Goal: Communication & Community: Share content

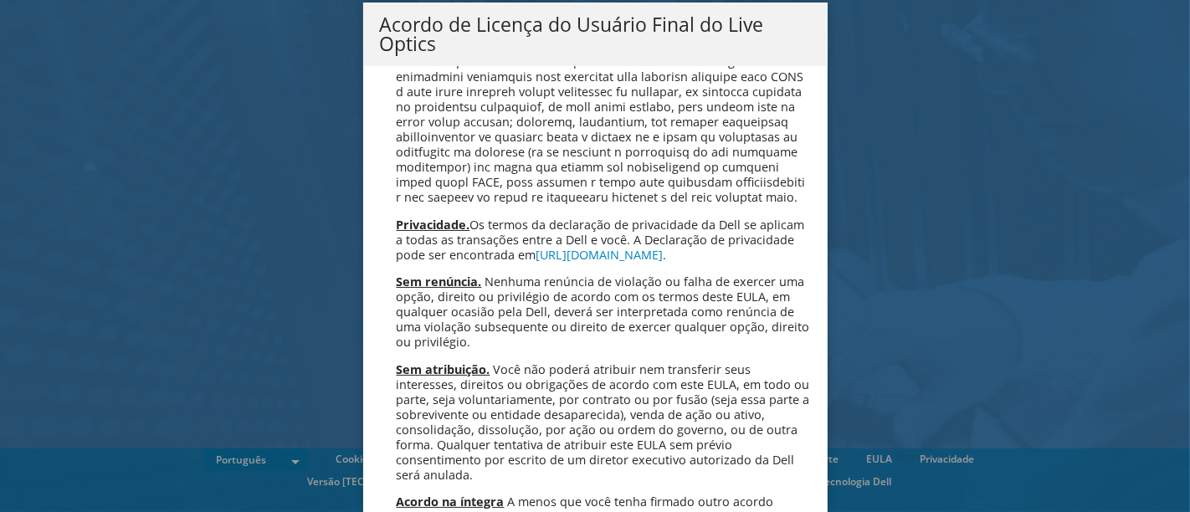
scroll to position [6718, 0]
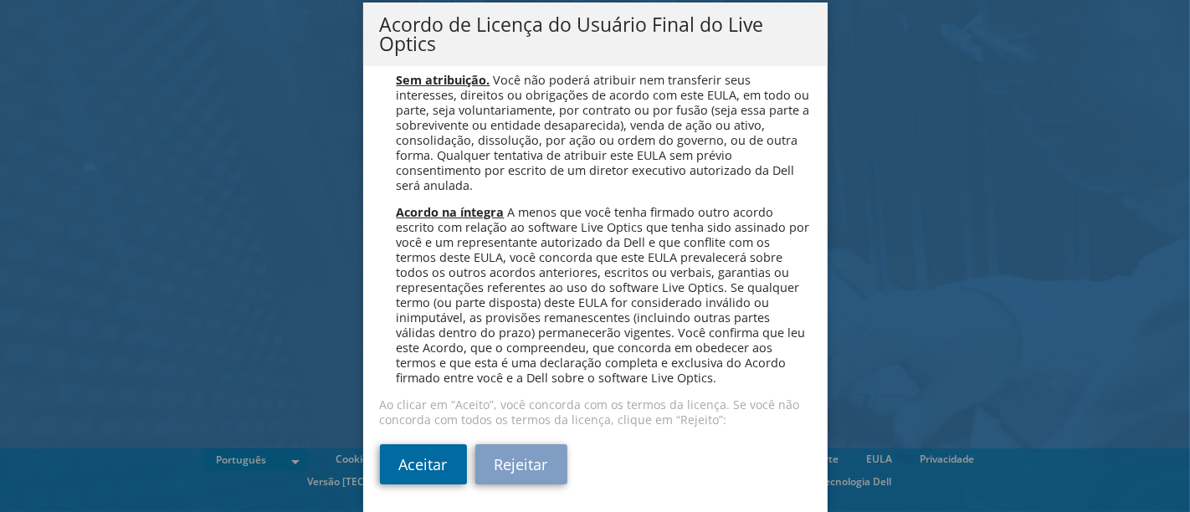
click at [387, 460] on link "Aceitar" at bounding box center [423, 464] width 87 height 40
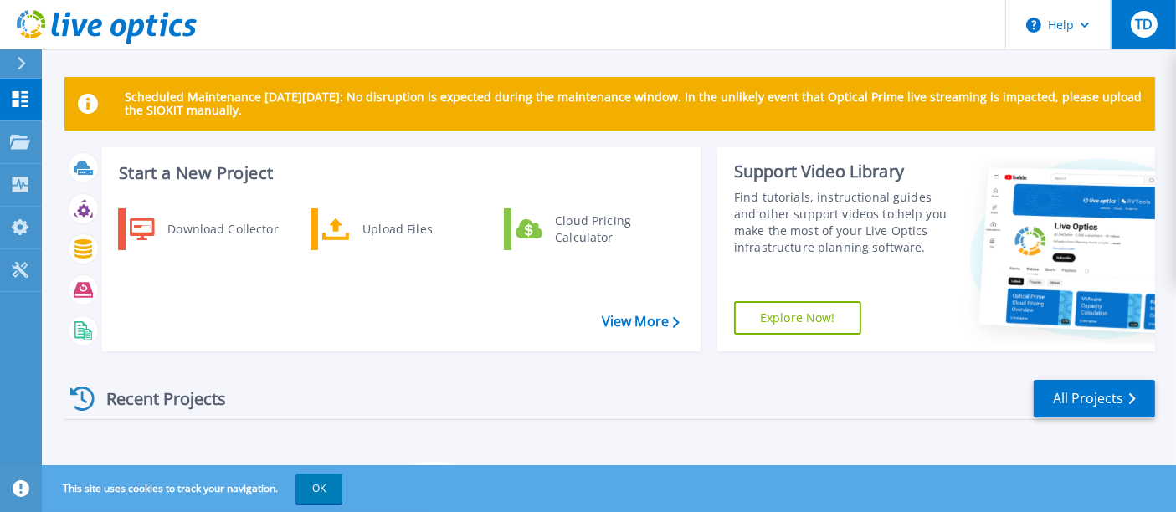
click at [1148, 31] on span "TD" at bounding box center [1144, 24] width 18 height 13
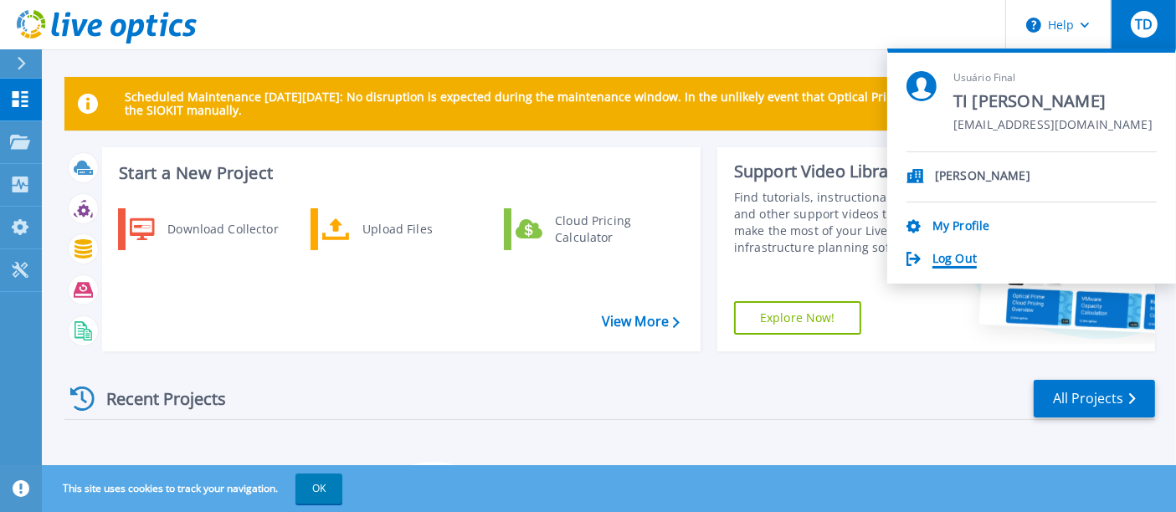
click at [959, 259] on link "Log Out" at bounding box center [954, 260] width 44 height 16
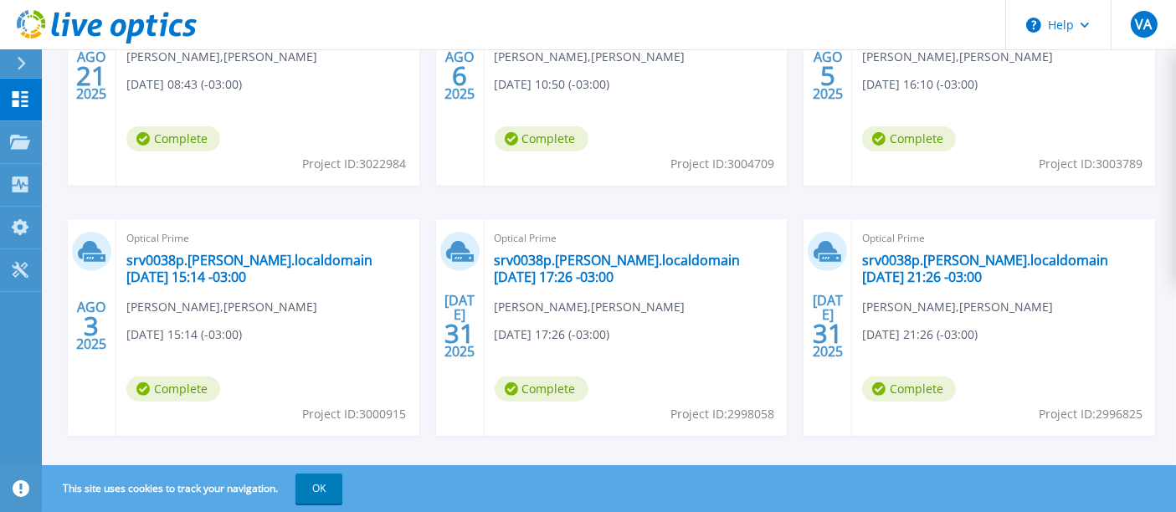
scroll to position [372, 0]
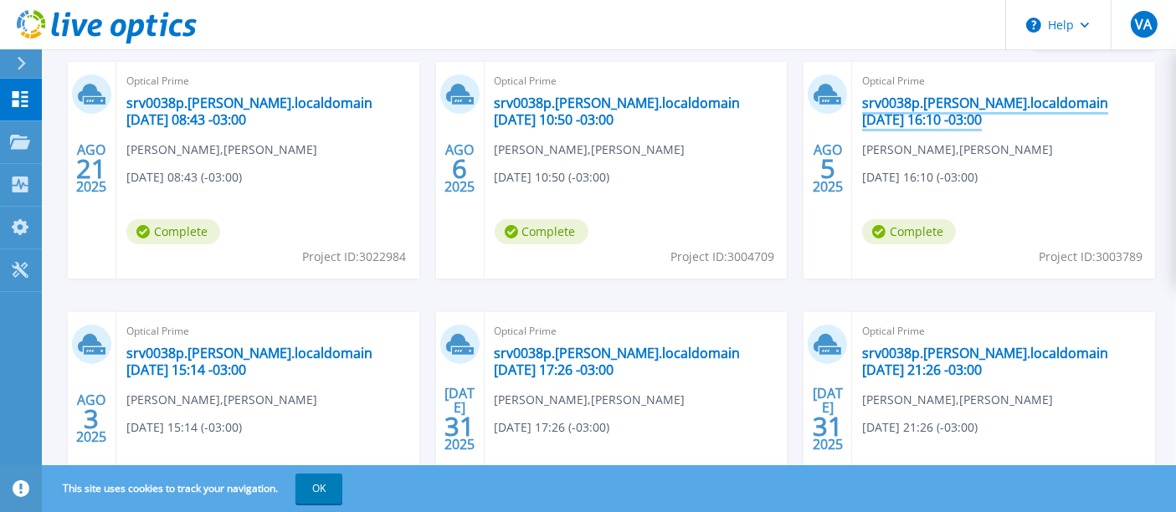
click at [951, 105] on link "srv0038p.[PERSON_NAME].localdomain [DATE] 16:10 -03:00" at bounding box center [1003, 111] width 283 height 33
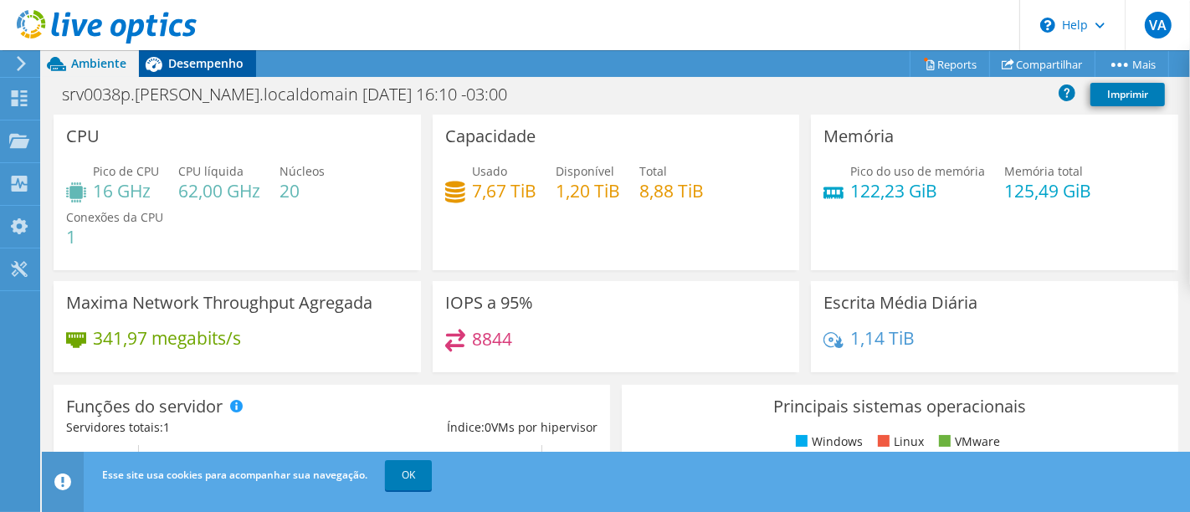
click at [215, 62] on span "Desempenho" at bounding box center [205, 63] width 75 height 16
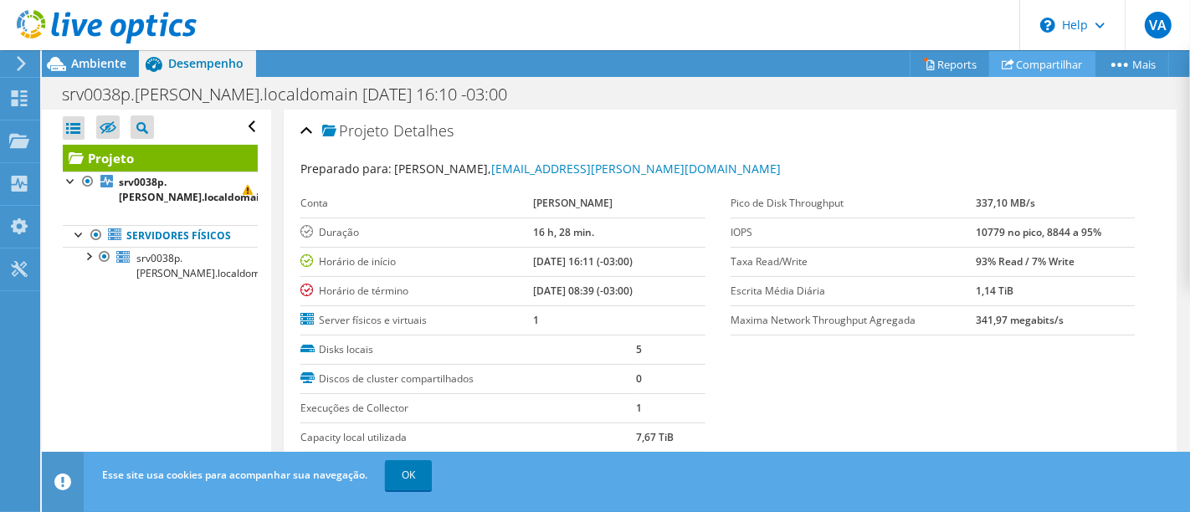
click at [1064, 68] on link "Compartilhar" at bounding box center [1042, 64] width 106 height 26
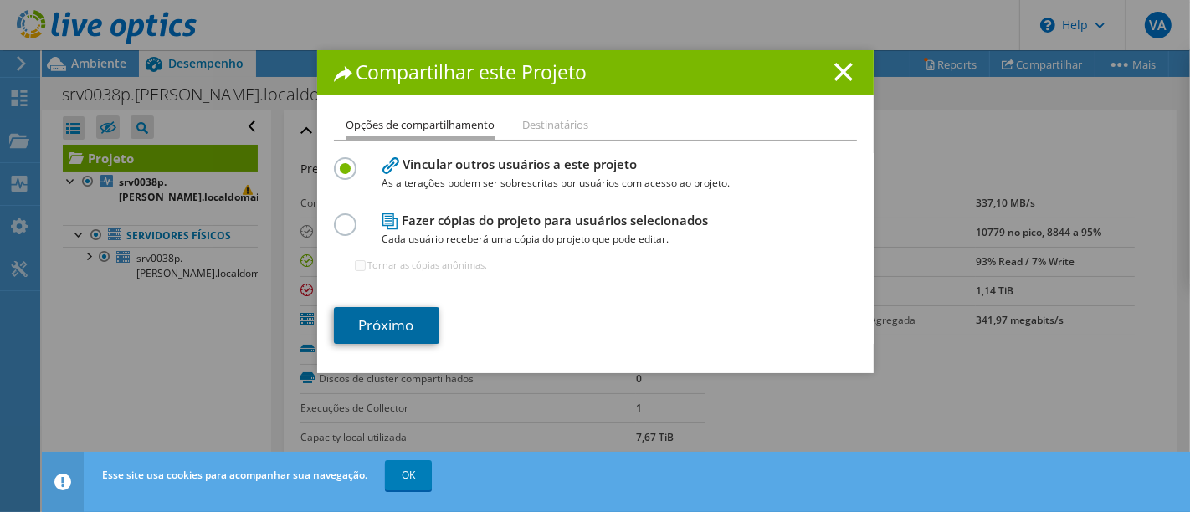
click at [371, 316] on link "Próximo" at bounding box center [386, 325] width 105 height 37
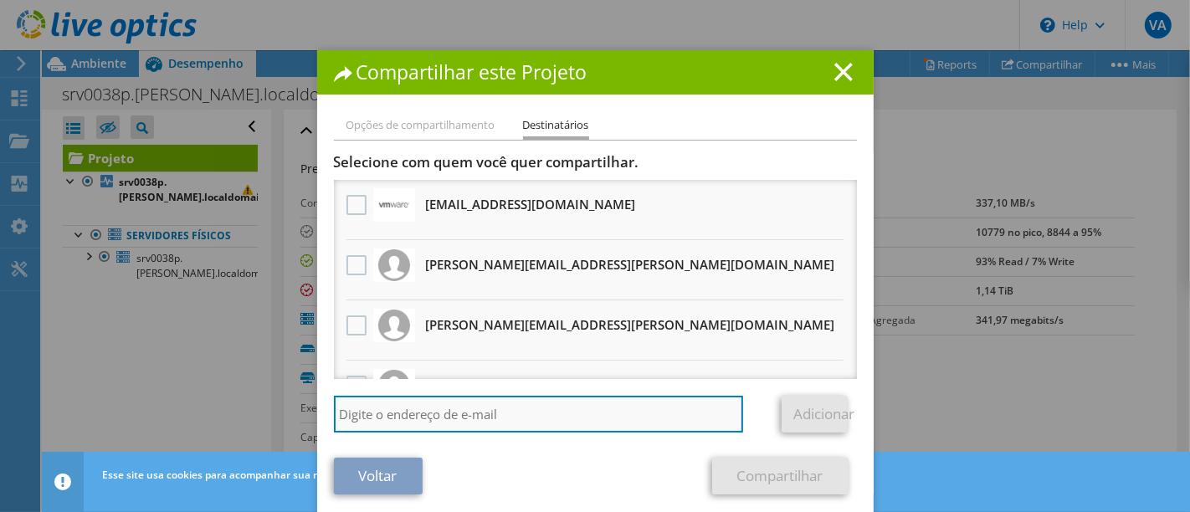
click at [485, 405] on input "search" at bounding box center [539, 414] width 410 height 37
type input "ti@dianabioenergia.com.br"
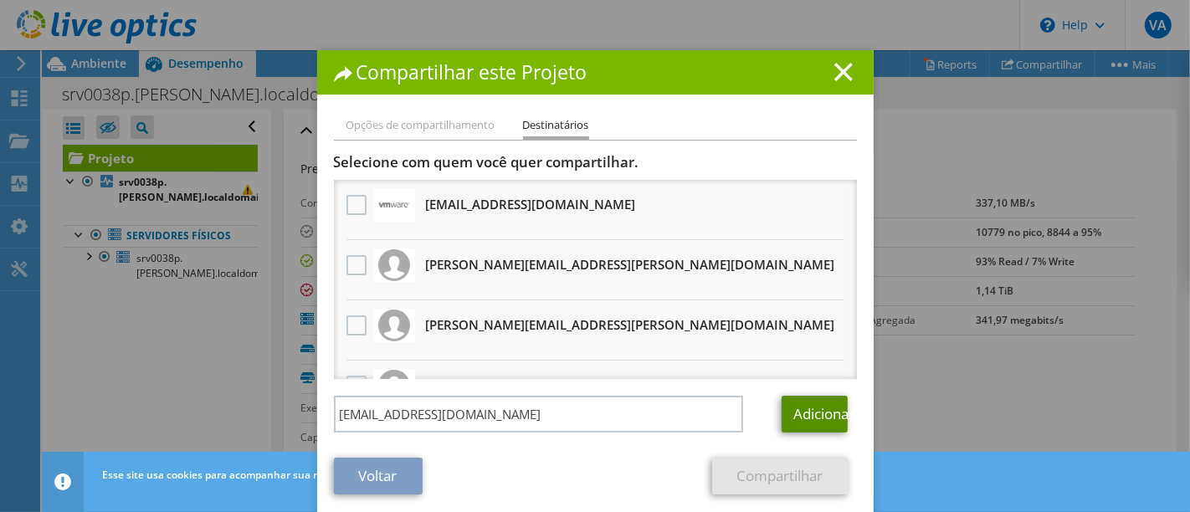
click at [799, 412] on link "Adicionar" at bounding box center [815, 414] width 66 height 37
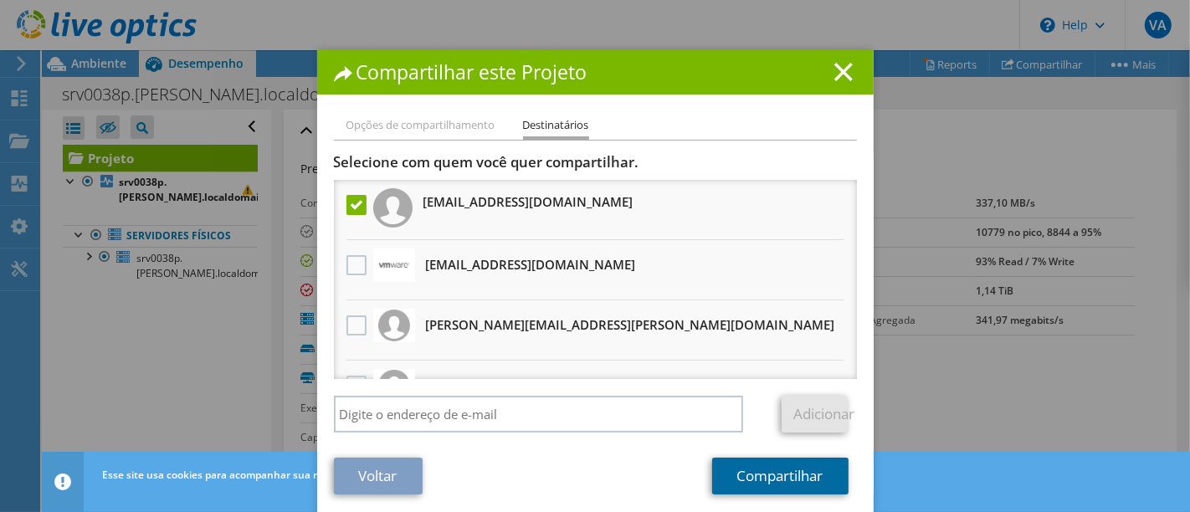
click at [765, 476] on link "Compartilhar" at bounding box center [780, 476] width 136 height 37
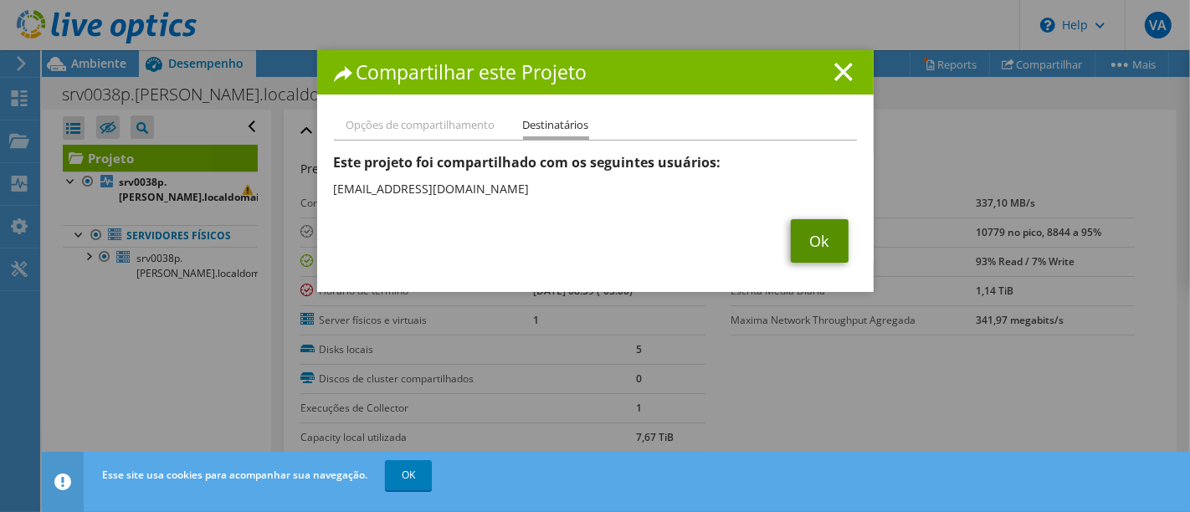
click at [818, 223] on link "Ok" at bounding box center [820, 241] width 58 height 44
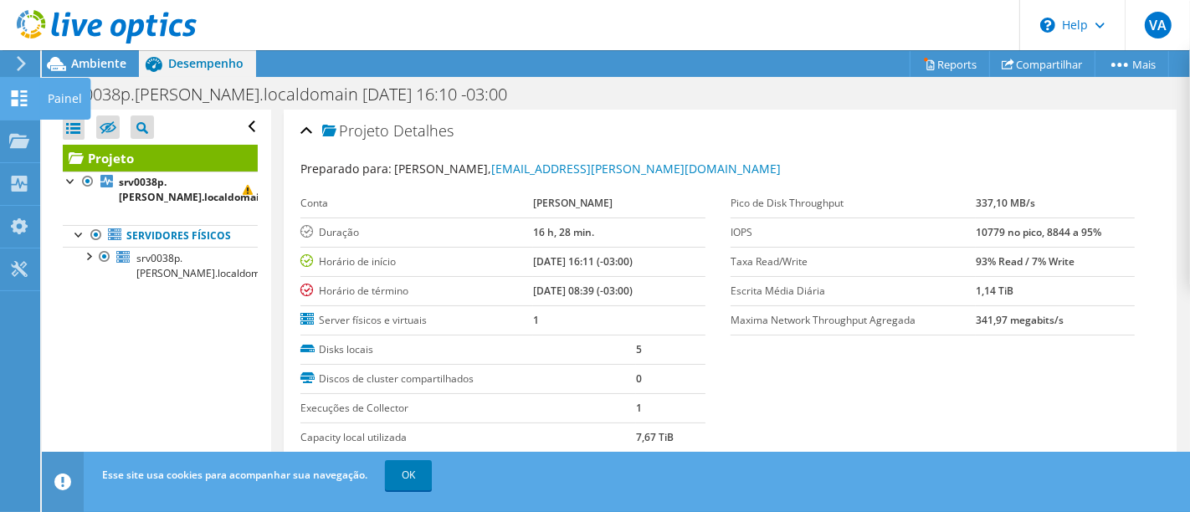
click at [23, 106] on div at bounding box center [19, 100] width 20 height 18
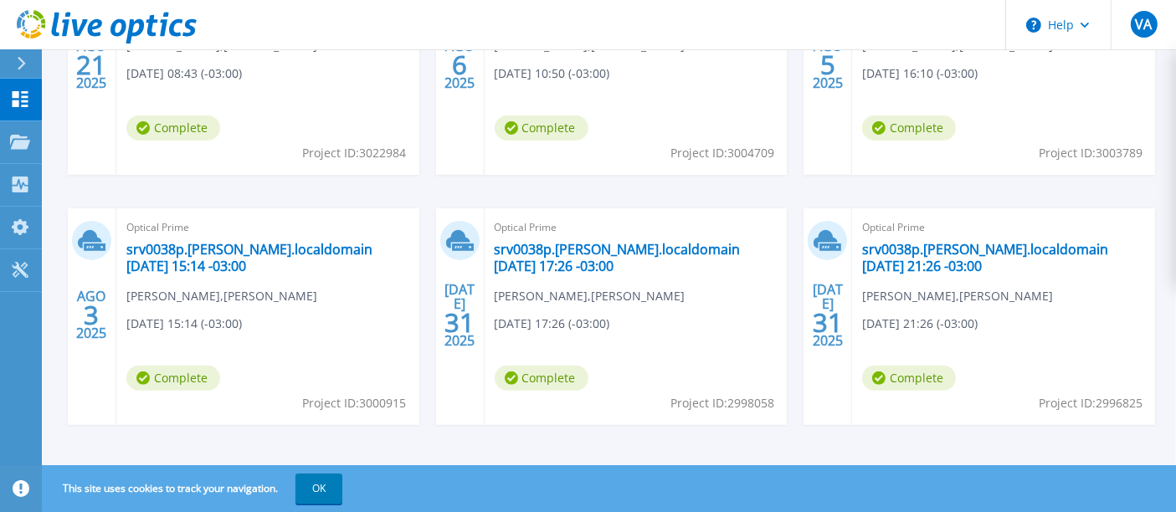
scroll to position [484, 0]
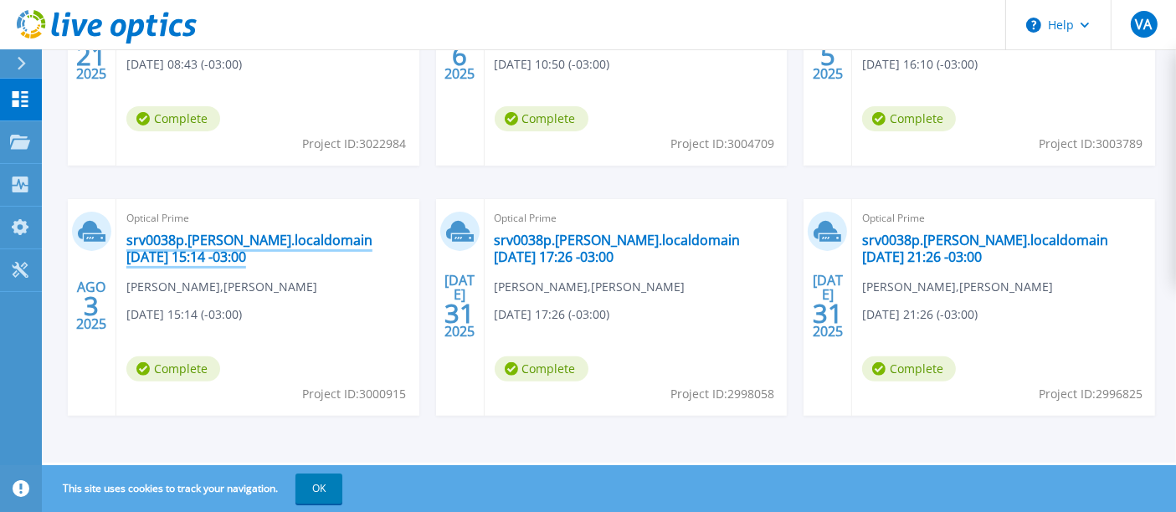
click at [202, 232] on link "srv0038p.[PERSON_NAME].localdomain [DATE] 15:14 -03:00" at bounding box center [267, 248] width 283 height 33
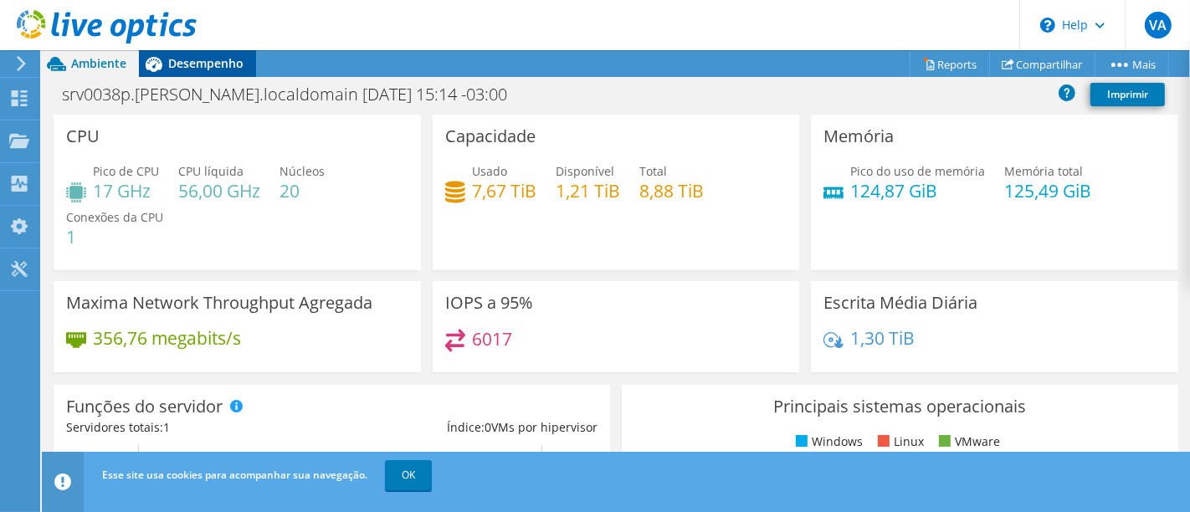
click at [196, 66] on span "Desempenho" at bounding box center [205, 63] width 75 height 16
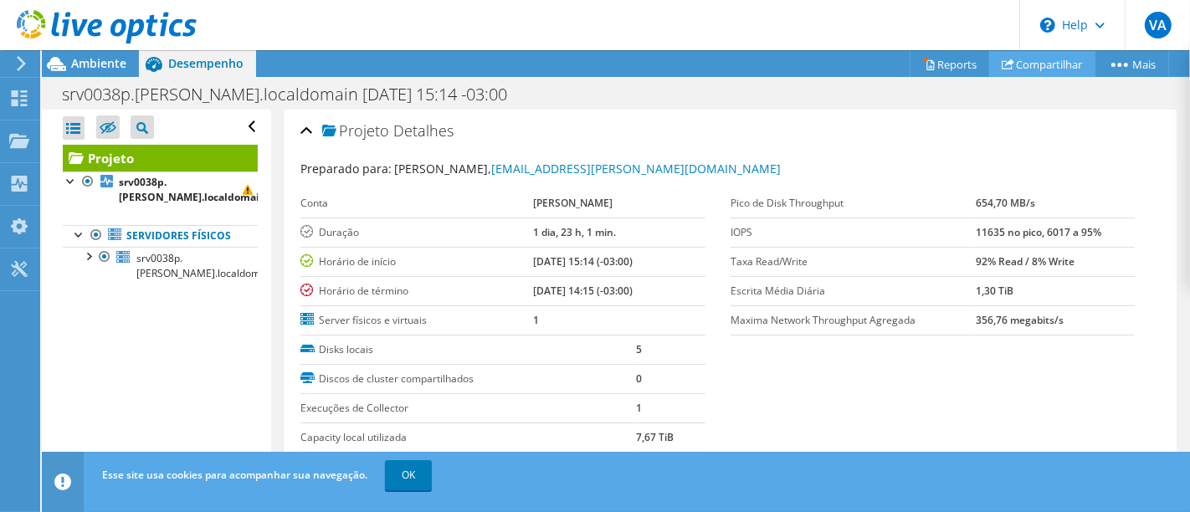
click at [1052, 67] on link "Compartilhar" at bounding box center [1042, 64] width 106 height 26
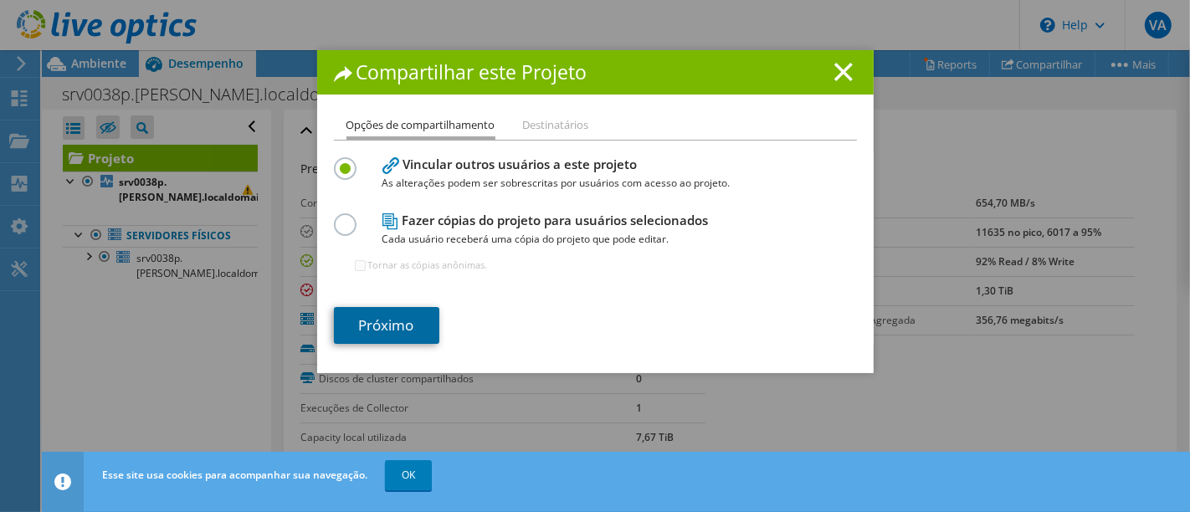
click at [389, 319] on link "Próximo" at bounding box center [386, 325] width 105 height 37
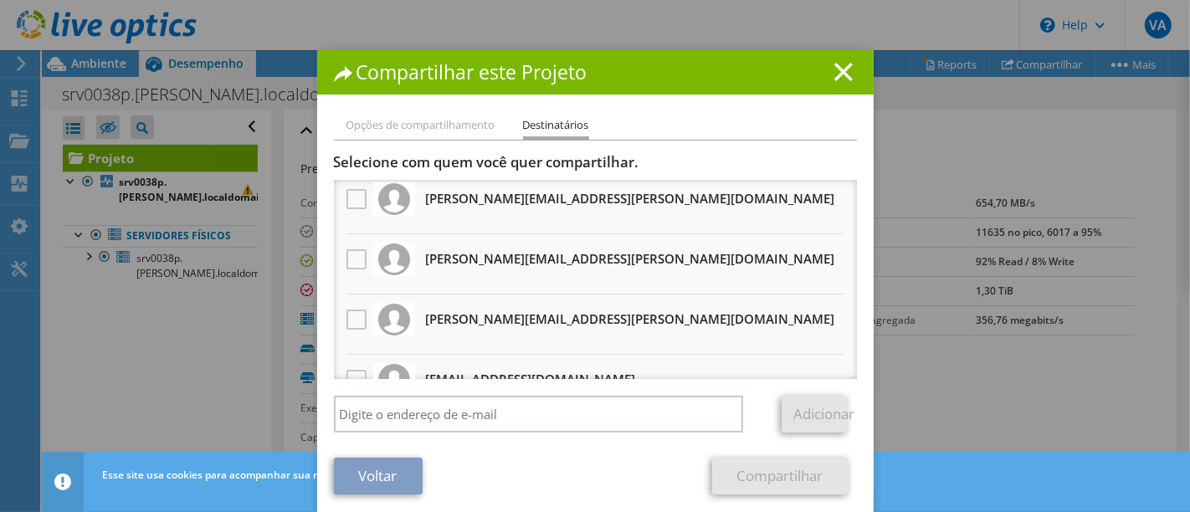
scroll to position [93, 0]
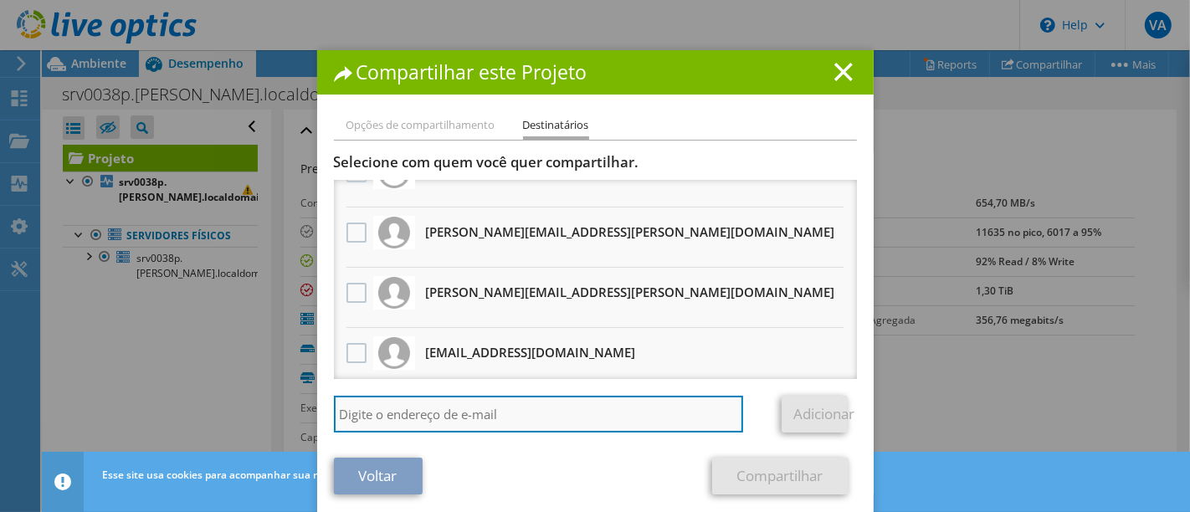
click at [508, 405] on input "search" at bounding box center [539, 414] width 410 height 37
type input "[EMAIL_ADDRESS][DOMAIN_NAME]"
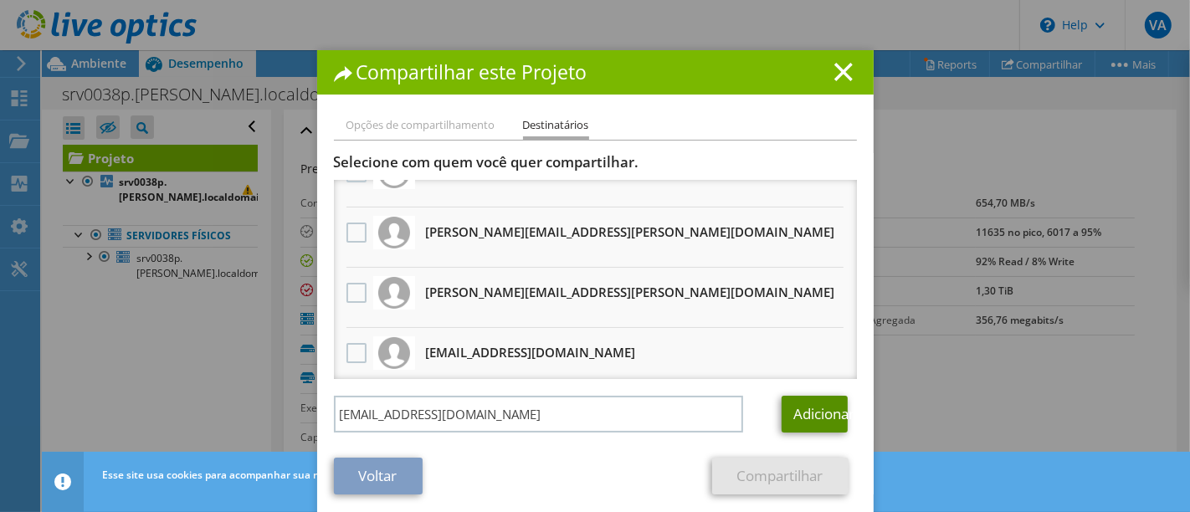
click at [799, 413] on link "Adicionar" at bounding box center [815, 414] width 66 height 37
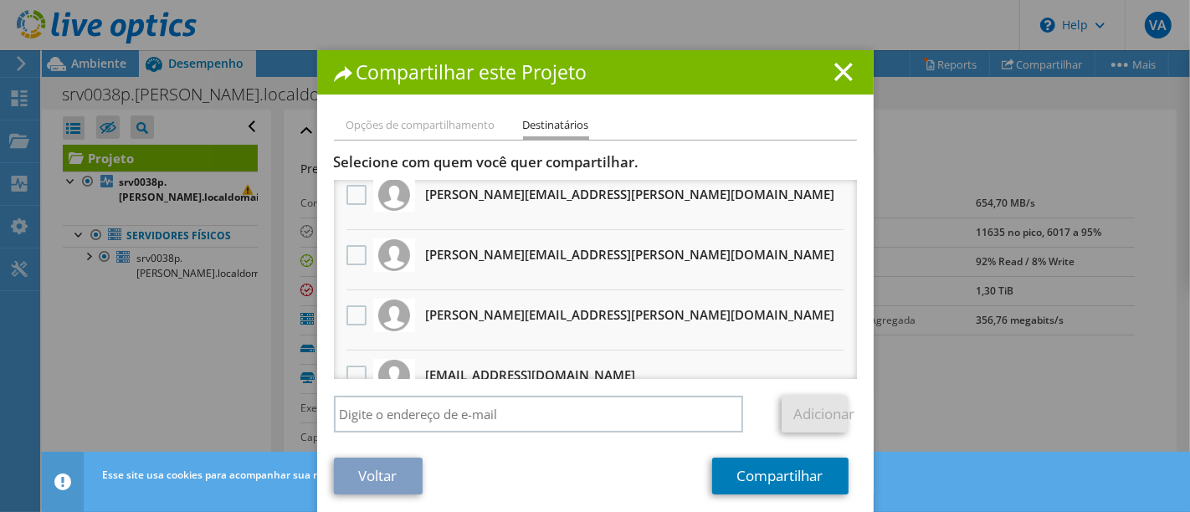
scroll to position [0, 0]
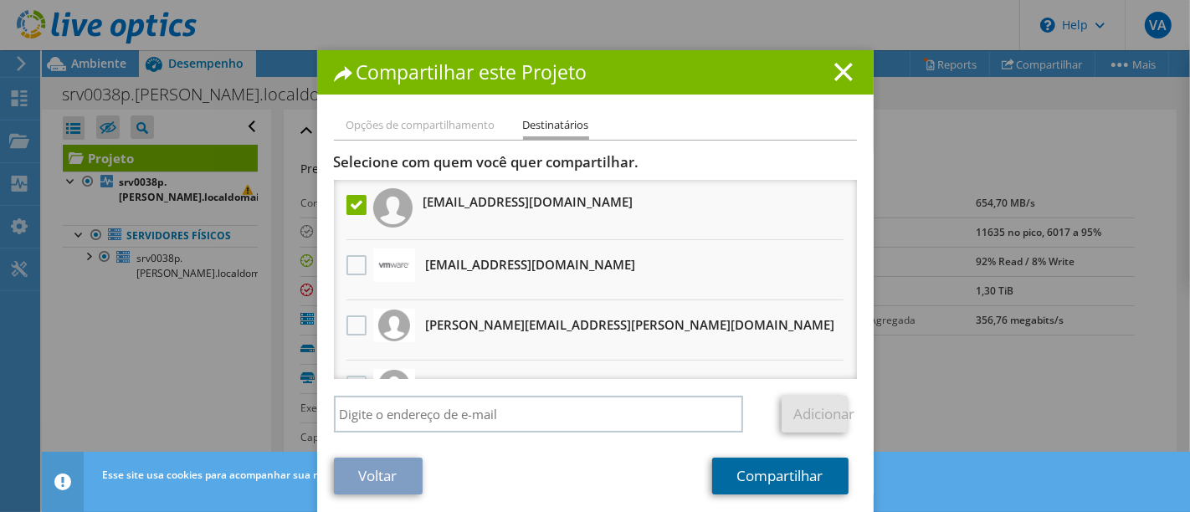
click at [765, 481] on link "Compartilhar" at bounding box center [780, 476] width 136 height 37
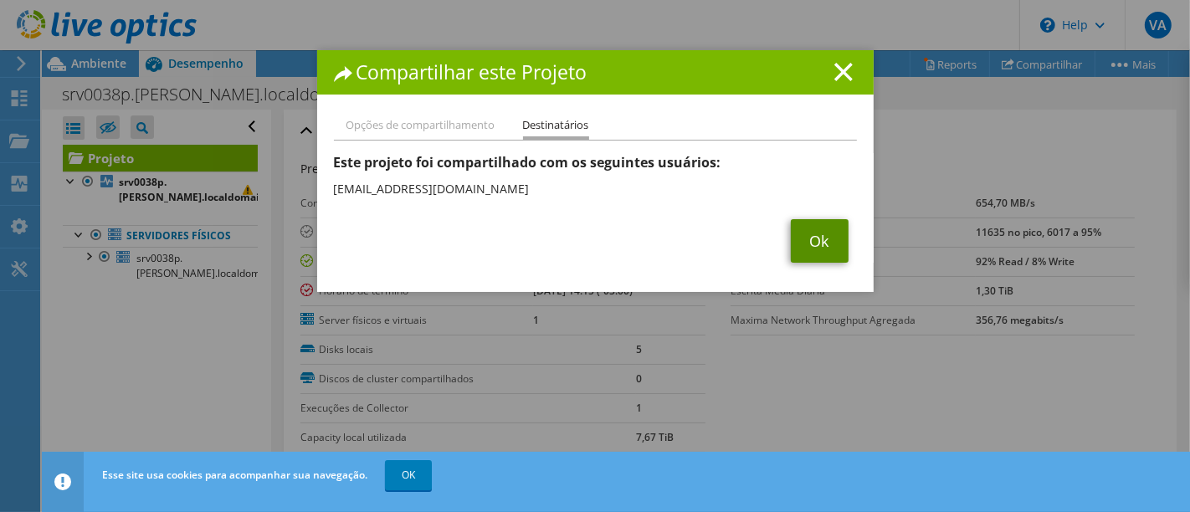
click at [824, 250] on link "Ok" at bounding box center [820, 241] width 58 height 44
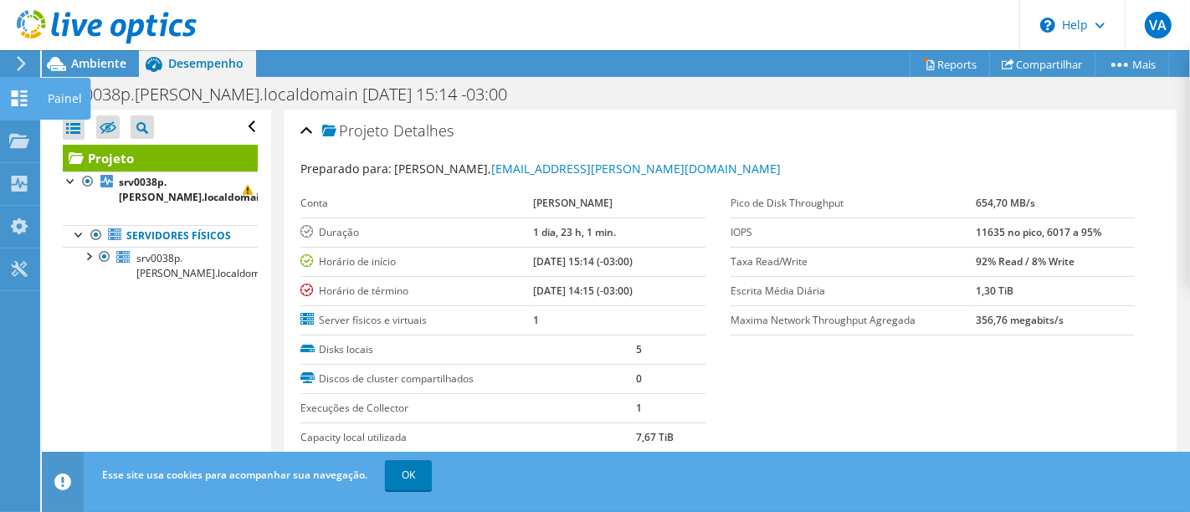
click at [28, 101] on icon at bounding box center [19, 98] width 20 height 16
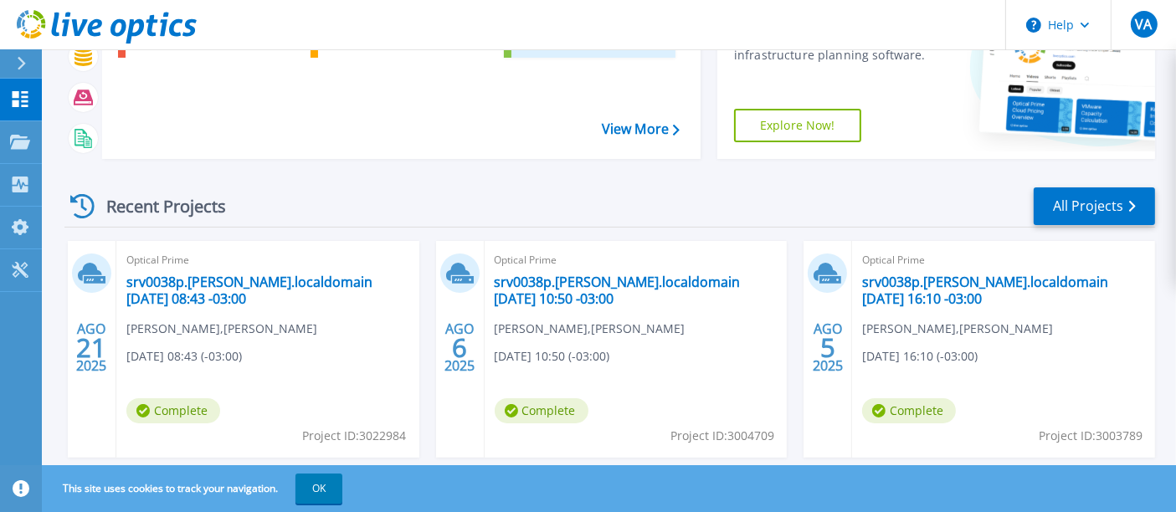
scroll to position [279, 0]
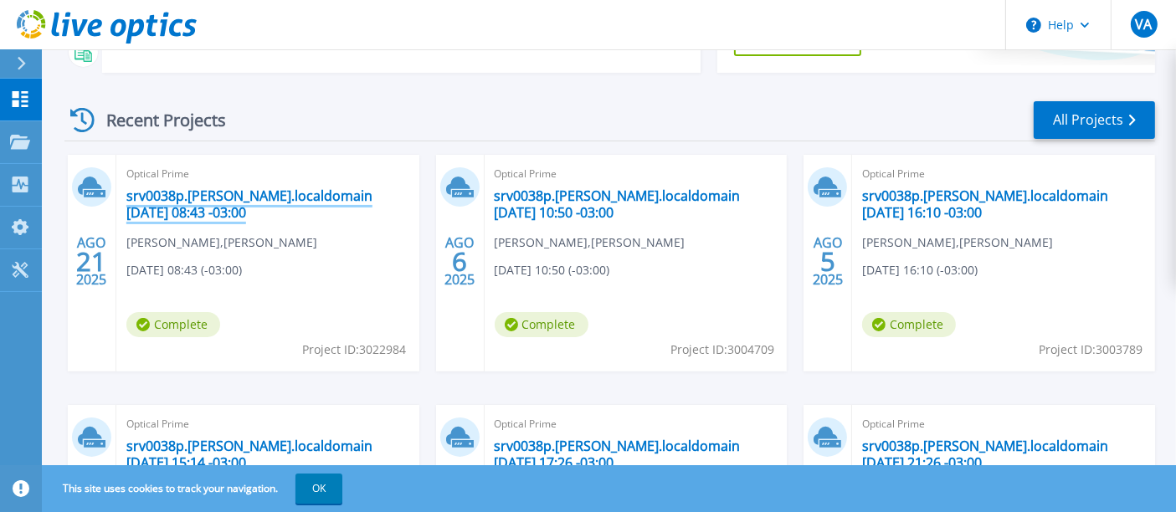
click at [220, 204] on link "srv0038p.[PERSON_NAME].localdomain [DATE] 08:43 -03:00" at bounding box center [267, 203] width 283 height 33
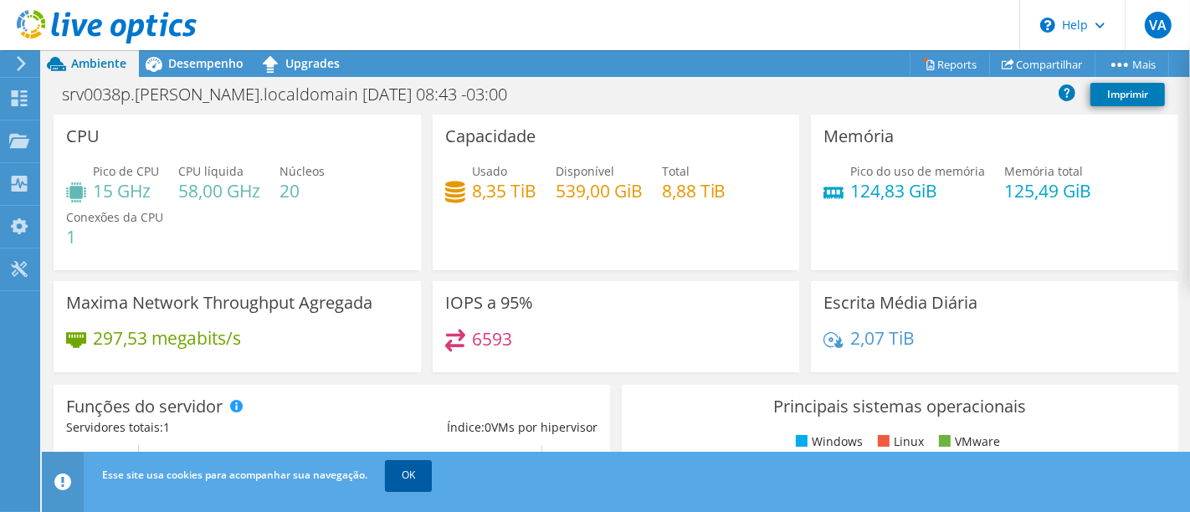
click at [403, 489] on link "OK" at bounding box center [408, 475] width 47 height 30
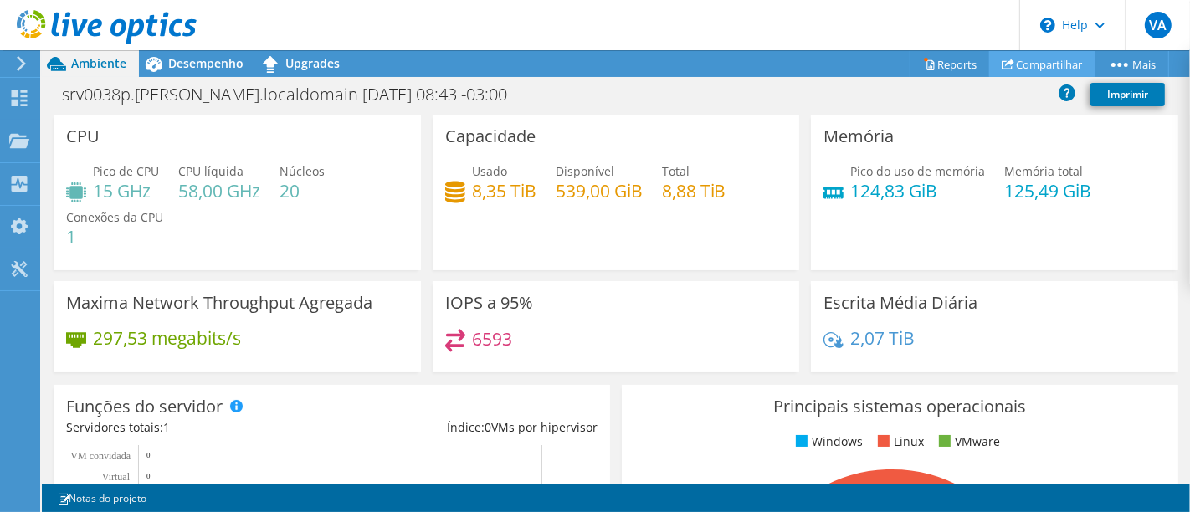
click at [1033, 70] on link "Compartilhar" at bounding box center [1042, 64] width 106 height 26
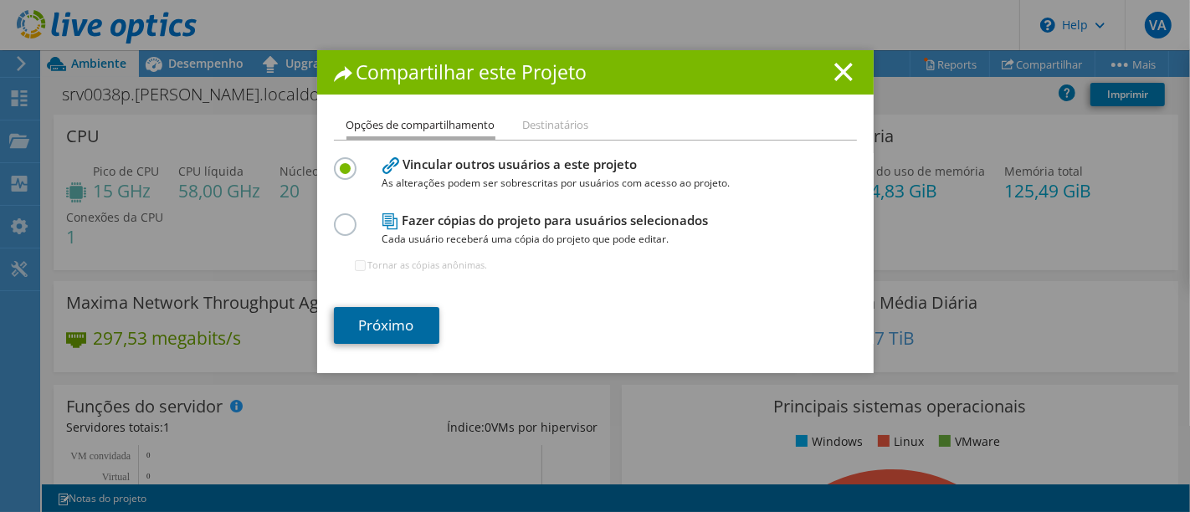
click at [357, 322] on link "Próximo" at bounding box center [386, 325] width 105 height 37
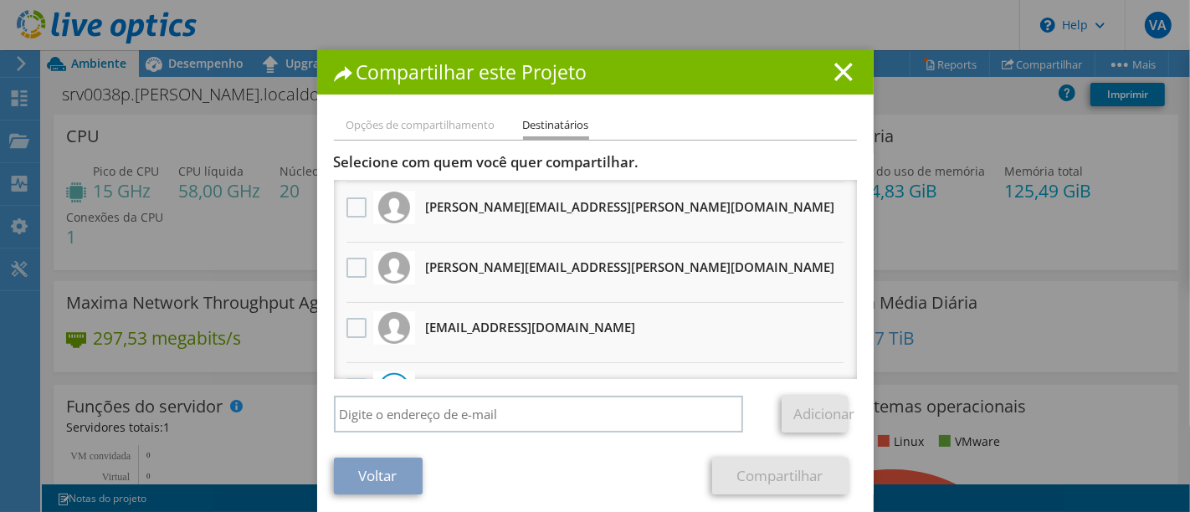
scroll to position [186, 0]
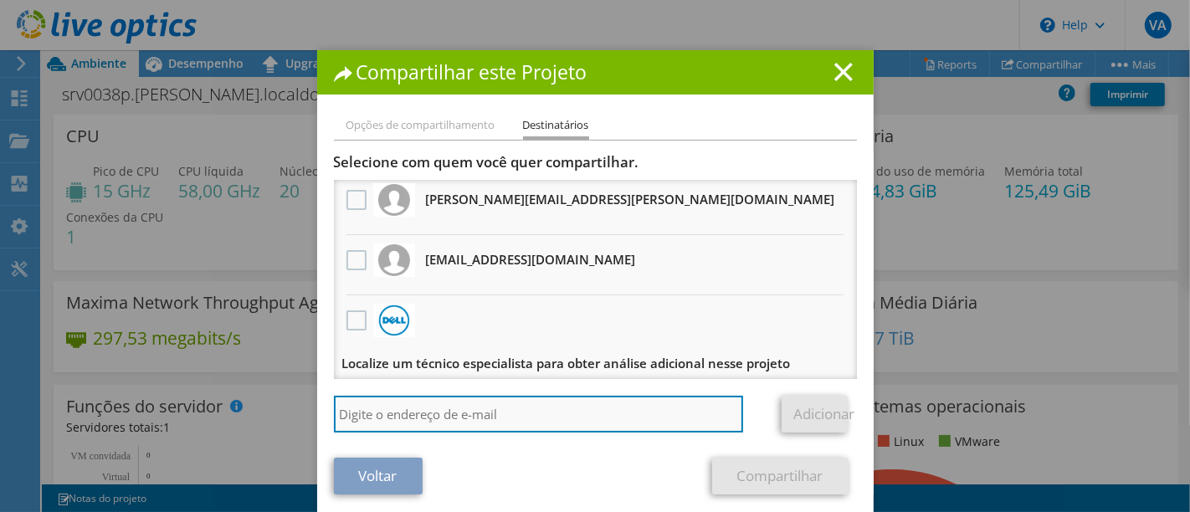
click at [612, 406] on input "search" at bounding box center [539, 414] width 410 height 37
type input "[EMAIL_ADDRESS][DOMAIN_NAME]"
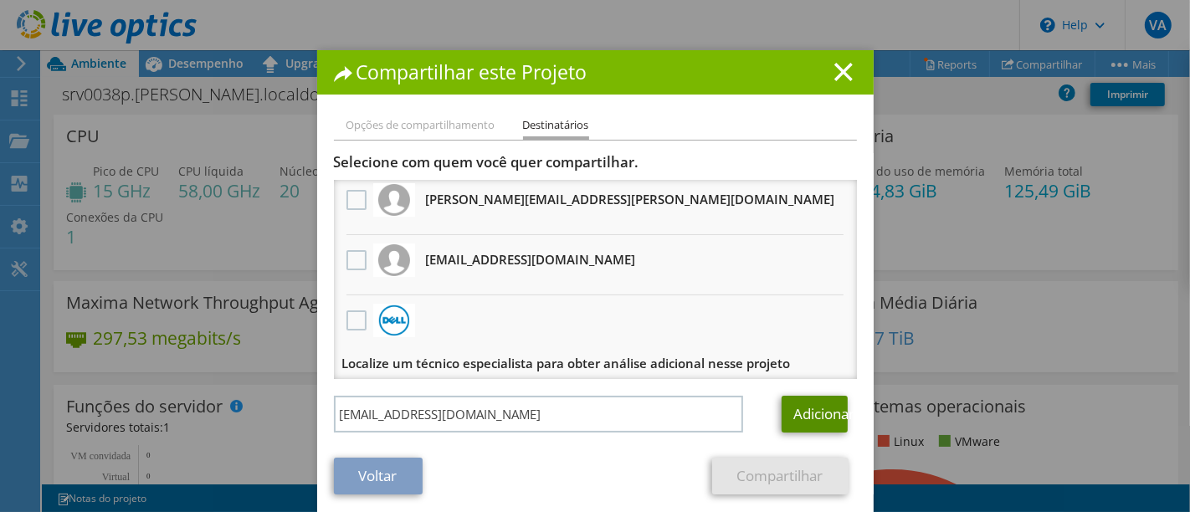
click at [813, 413] on link "Adicionar" at bounding box center [815, 414] width 66 height 37
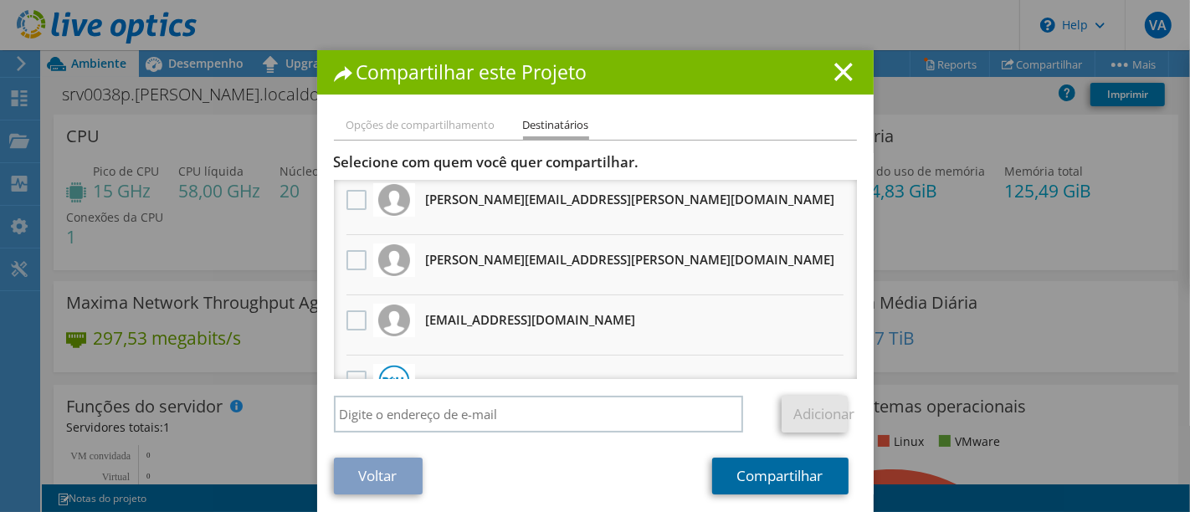
click at [752, 472] on link "Compartilhar" at bounding box center [780, 476] width 136 height 37
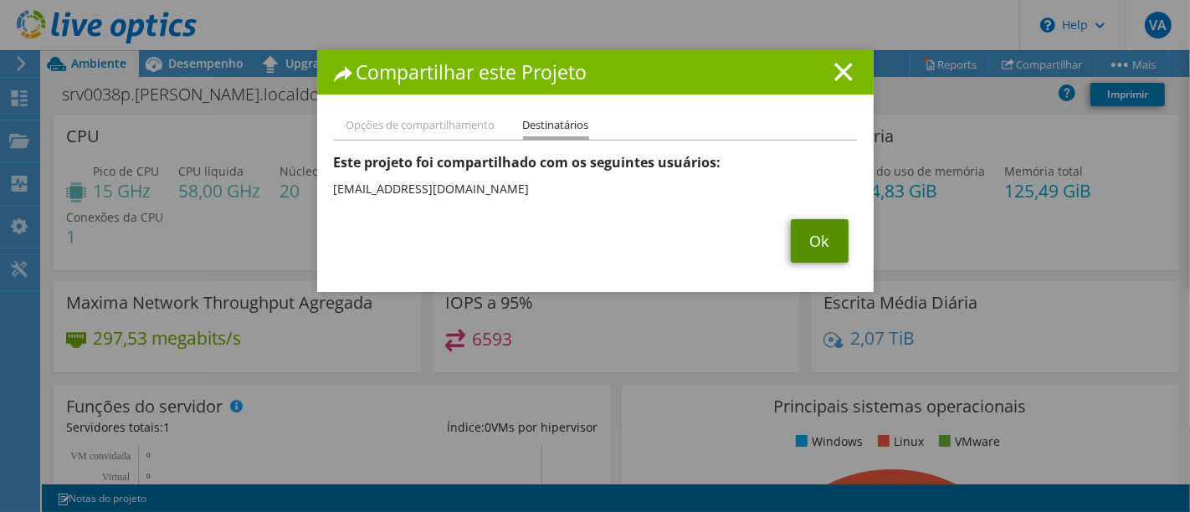
click at [810, 244] on link "Ok" at bounding box center [820, 241] width 58 height 44
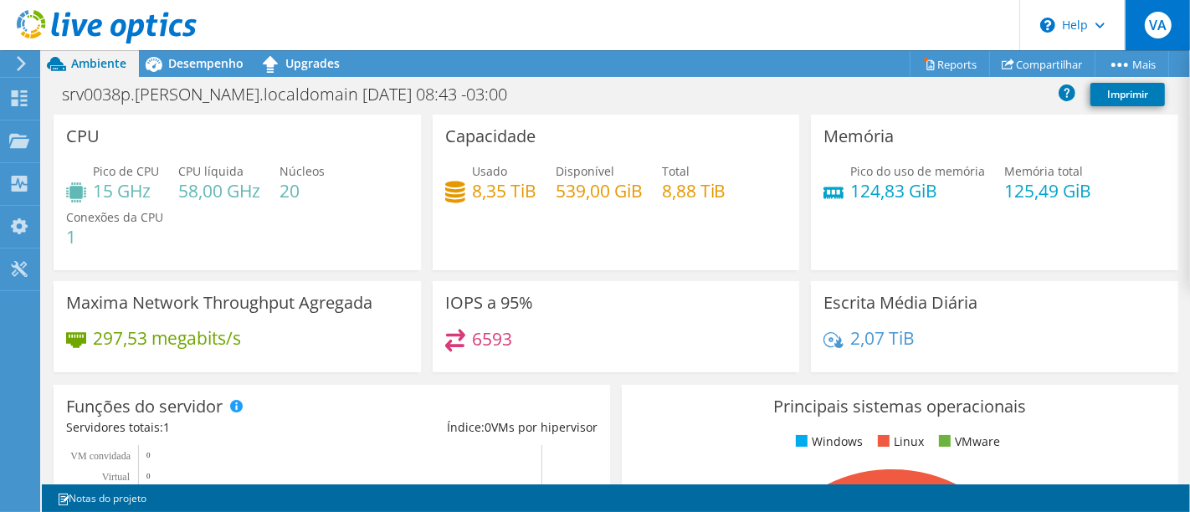
click at [1146, 23] on span "VA" at bounding box center [1158, 25] width 27 height 27
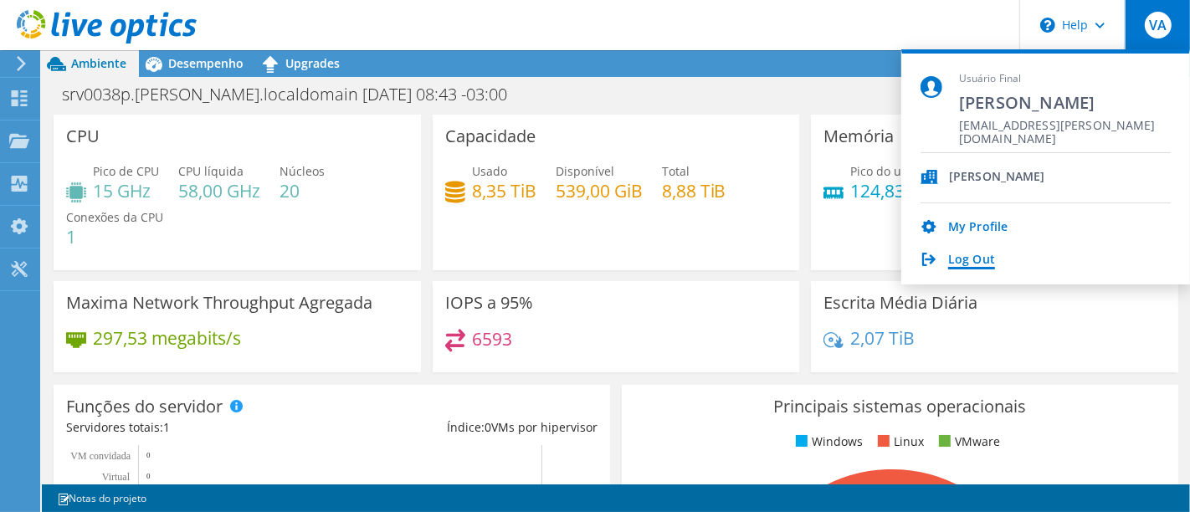
click at [966, 262] on link "Log Out" at bounding box center [971, 261] width 47 height 16
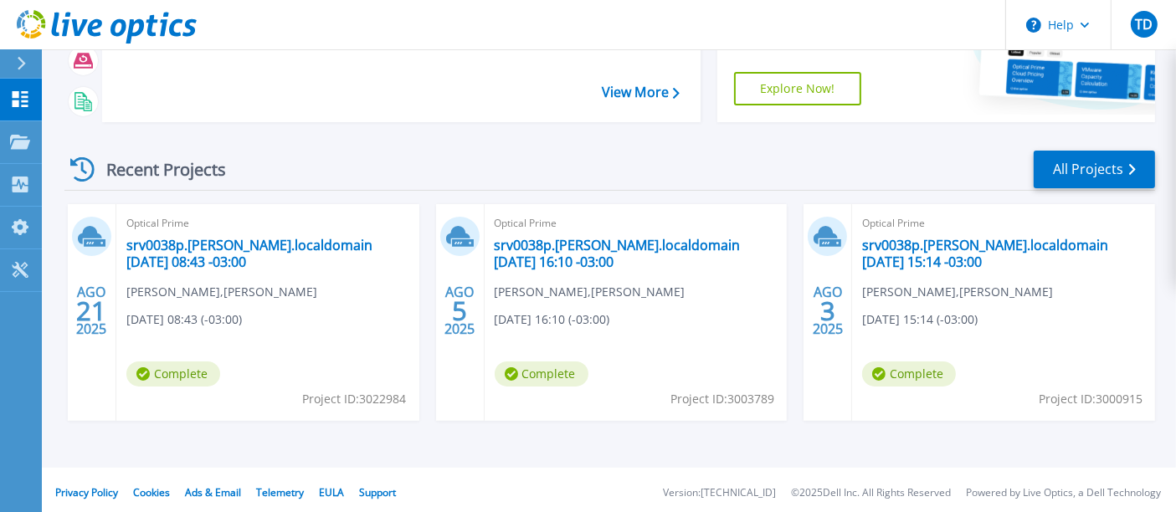
scroll to position [234, 0]
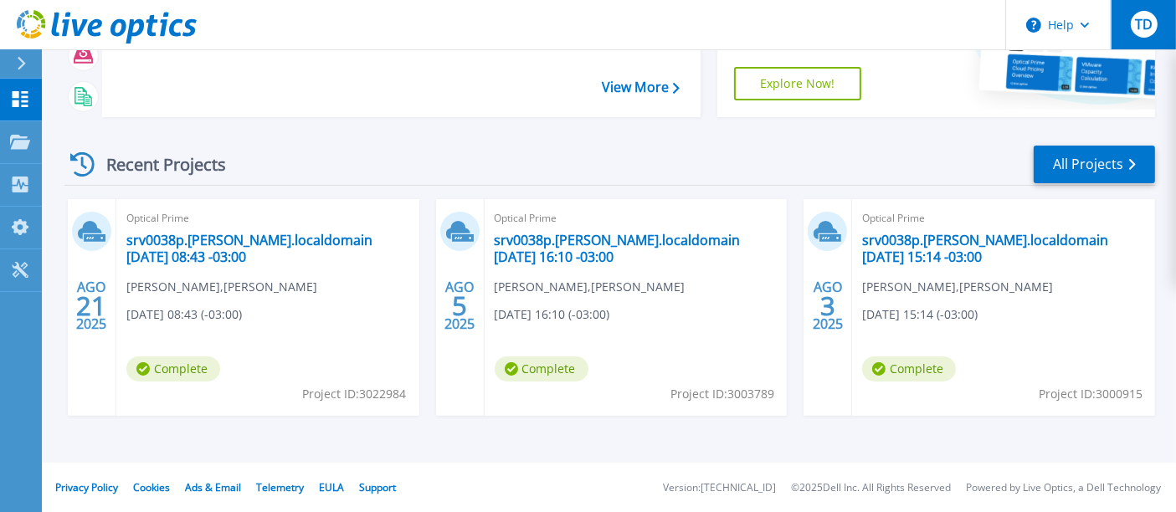
click at [1137, 26] on span "TD" at bounding box center [1144, 24] width 18 height 13
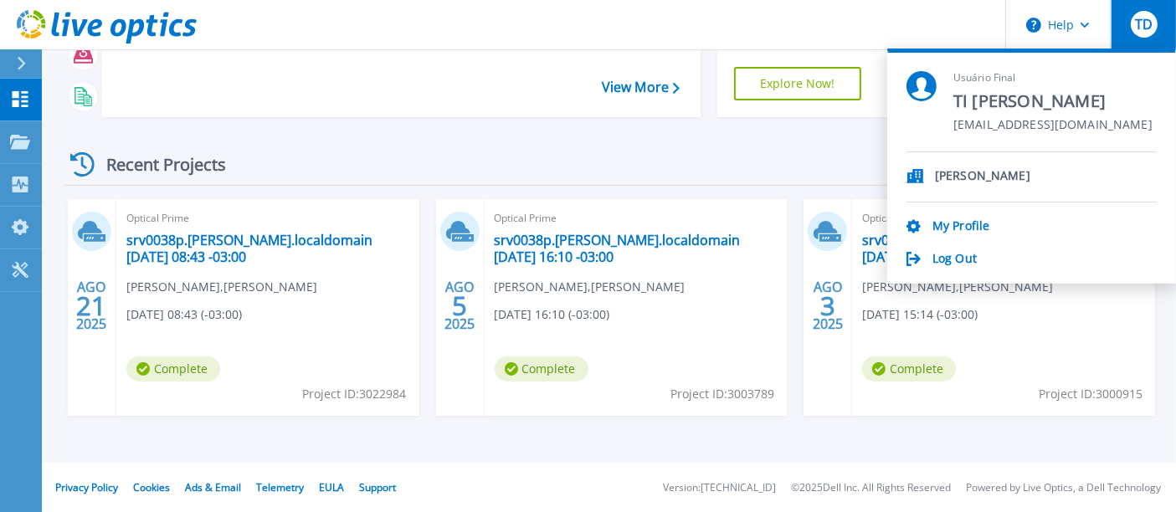
click at [951, 247] on div "[PERSON_NAME] Bioenergia My Profile Log Out" at bounding box center [1031, 209] width 250 height 115
click at [951, 253] on link "Log Out" at bounding box center [954, 260] width 44 height 16
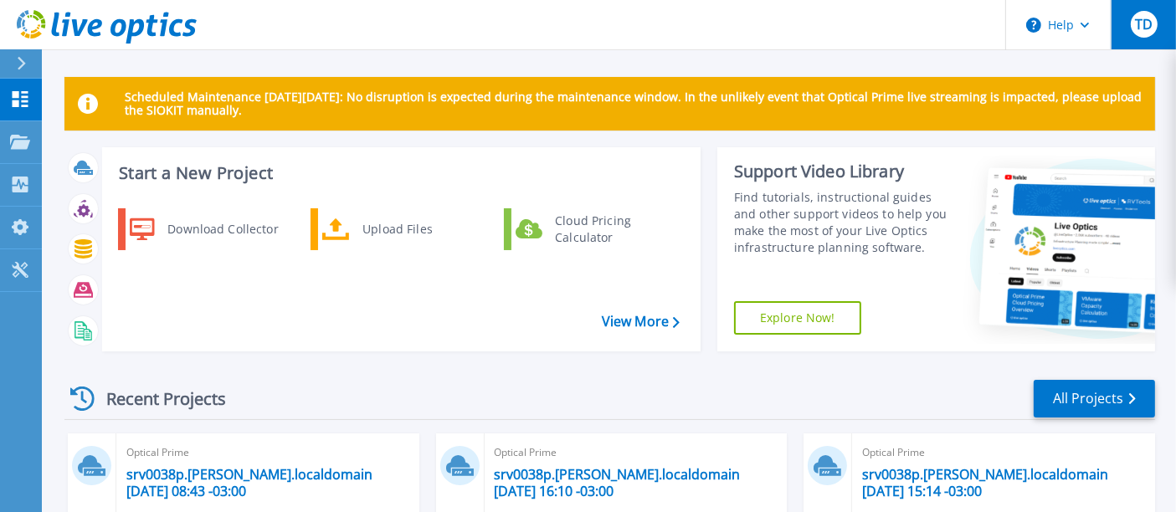
click at [1156, 22] on div "TD" at bounding box center [1143, 24] width 27 height 27
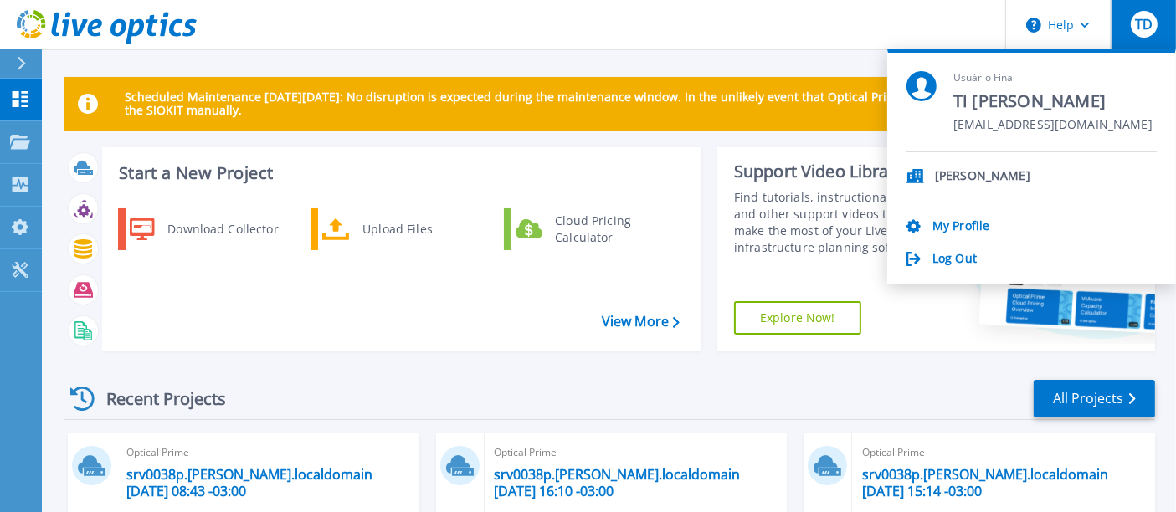
click at [951, 276] on section "Usuário Final TI [PERSON_NAME] [EMAIL_ADDRESS][DOMAIN_NAME] [PERSON_NAME] Bioen…" at bounding box center [1031, 166] width 289 height 235
click at [947, 265] on link "Log Out" at bounding box center [954, 260] width 44 height 16
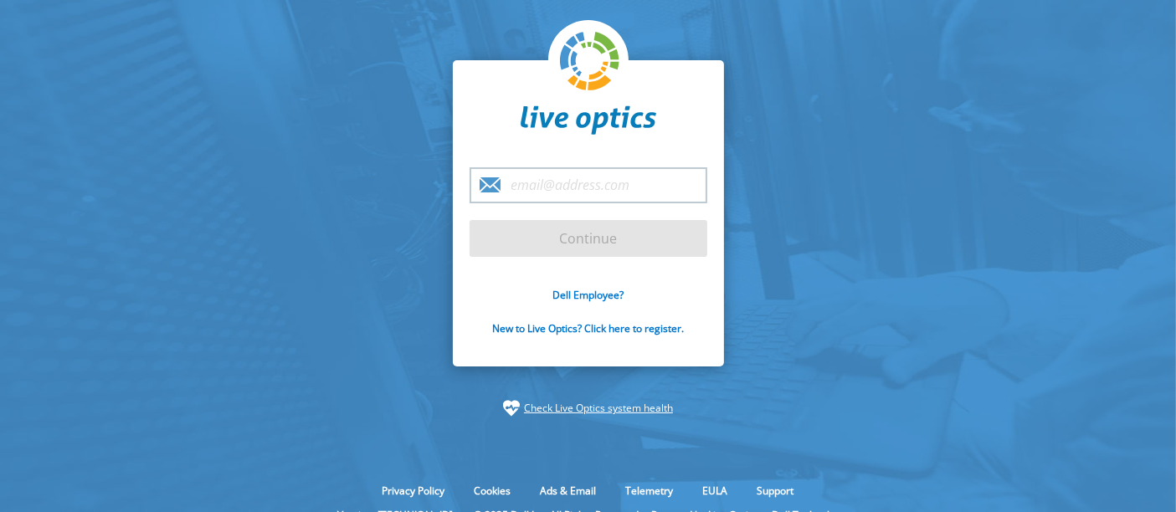
click at [518, 196] on input "email" at bounding box center [588, 185] width 238 height 36
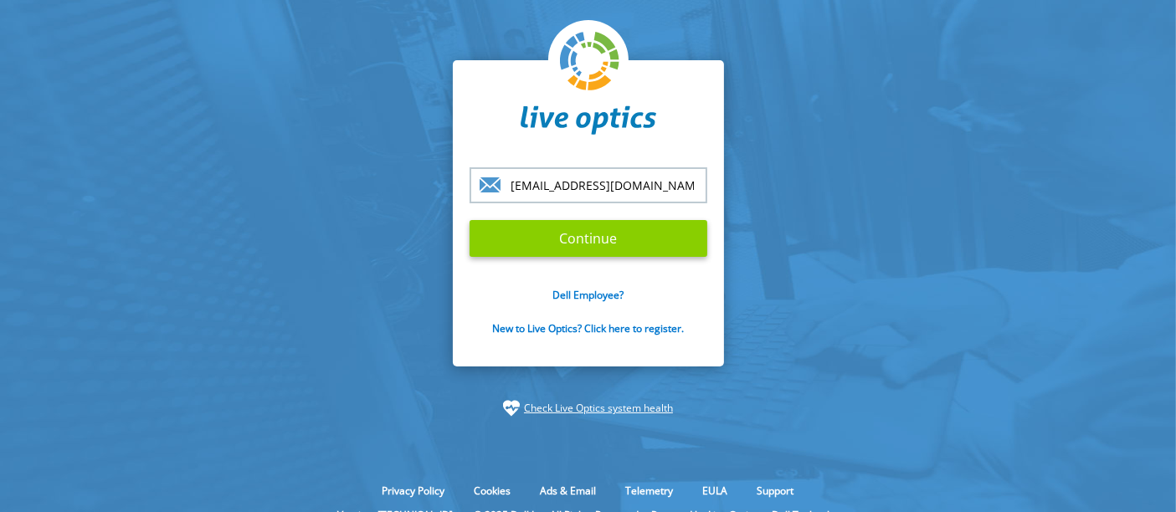
type input "[EMAIL_ADDRESS][DOMAIN_NAME]"
click at [602, 228] on input "Continue" at bounding box center [588, 238] width 238 height 37
click at [565, 230] on input "Continue" at bounding box center [588, 238] width 238 height 37
click at [577, 249] on input "Continue" at bounding box center [588, 238] width 238 height 37
